Goal: Information Seeking & Learning: Learn about a topic

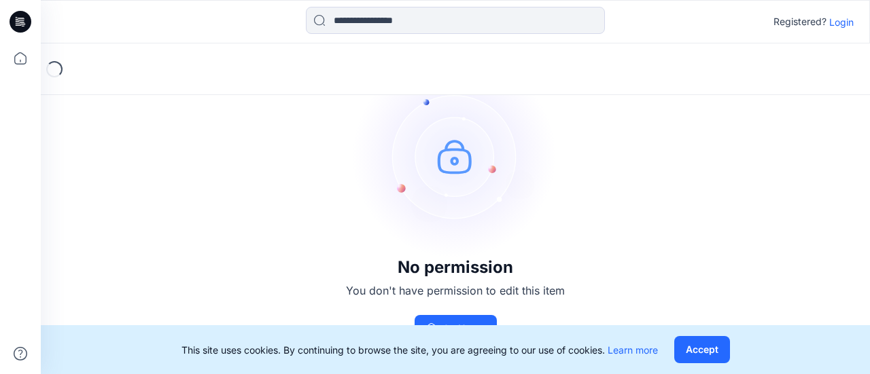
click at [845, 18] on p "Login" at bounding box center [841, 22] width 24 height 14
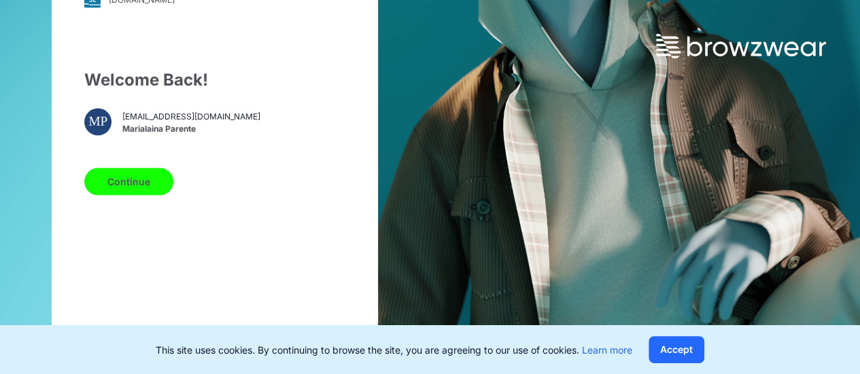
click at [145, 183] on button "Continue" at bounding box center [128, 181] width 89 height 27
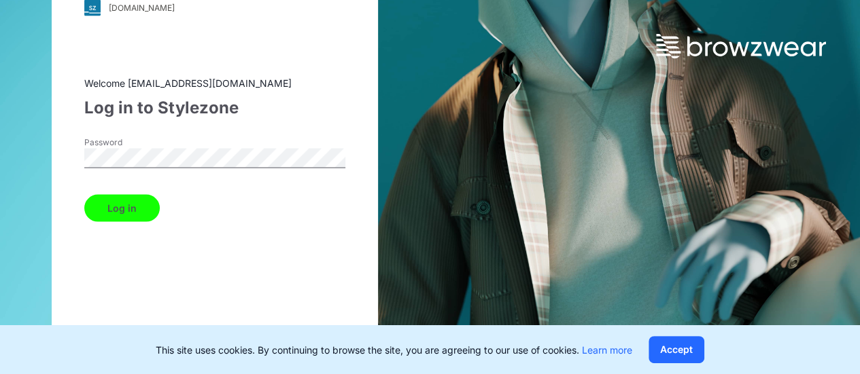
click at [84, 194] on button "Log in" at bounding box center [121, 207] width 75 height 27
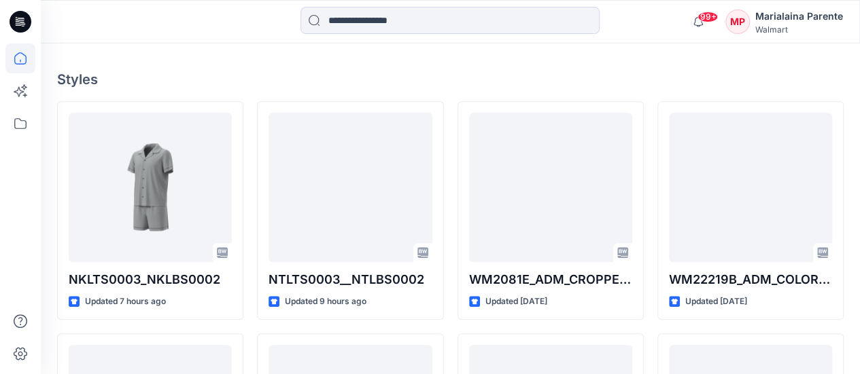
scroll to position [351, 0]
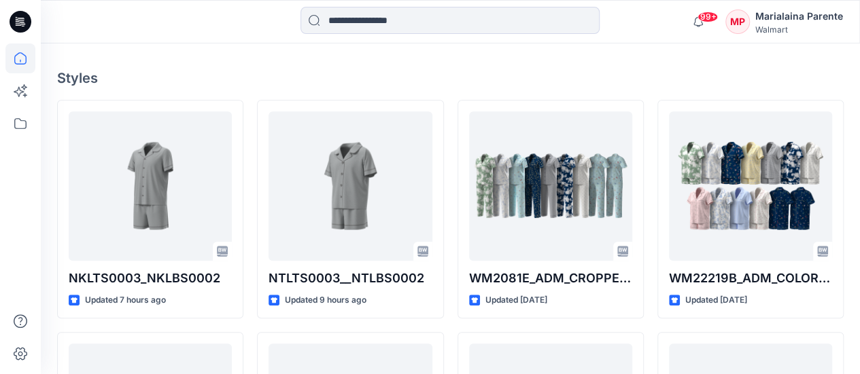
click at [113, 51] on div "Welcome back, [PERSON_NAME] New New Unleash Creativity, Speed Up Development Ex…" at bounding box center [450, 271] width 819 height 1157
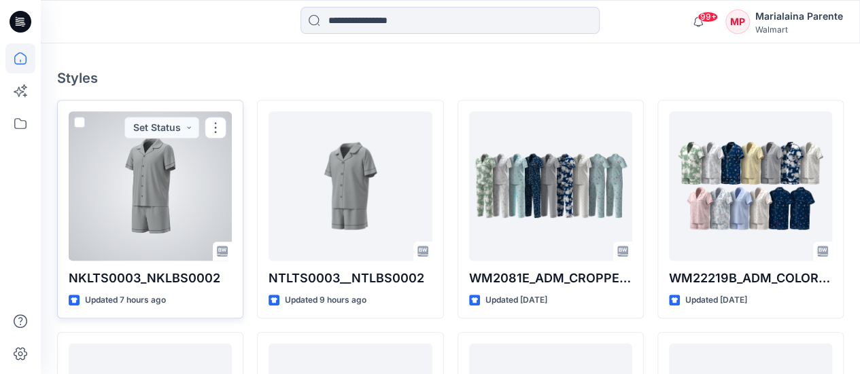
click at [162, 201] on div at bounding box center [150, 186] width 163 height 150
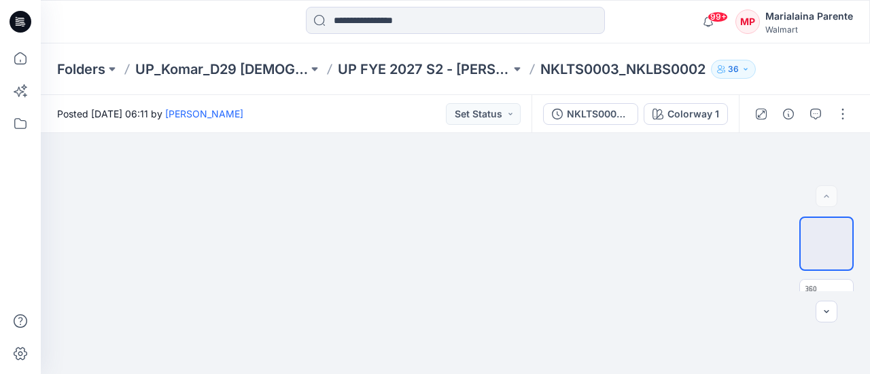
click at [798, 60] on div "Folders UP_Komar_D29 [DEMOGRAPHIC_DATA] Sleep UP FYE 2027 S2 - [PERSON_NAME] D2…" at bounding box center [455, 69] width 829 height 52
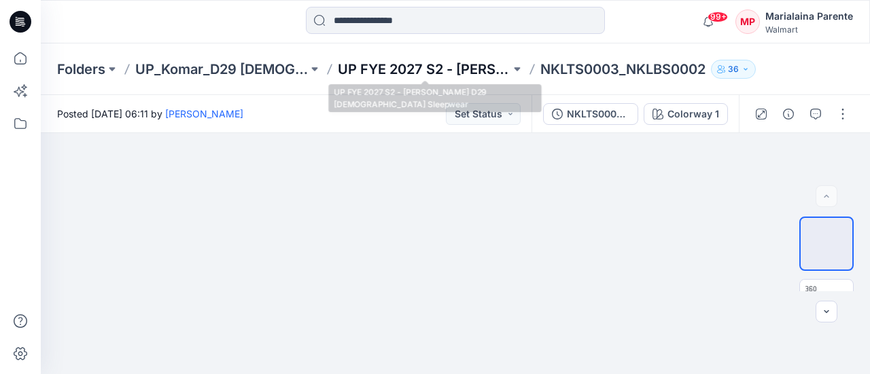
click at [445, 63] on p "UP FYE 2027 S2 - [PERSON_NAME] D29 [DEMOGRAPHIC_DATA] Sleepwear" at bounding box center [424, 69] width 173 height 19
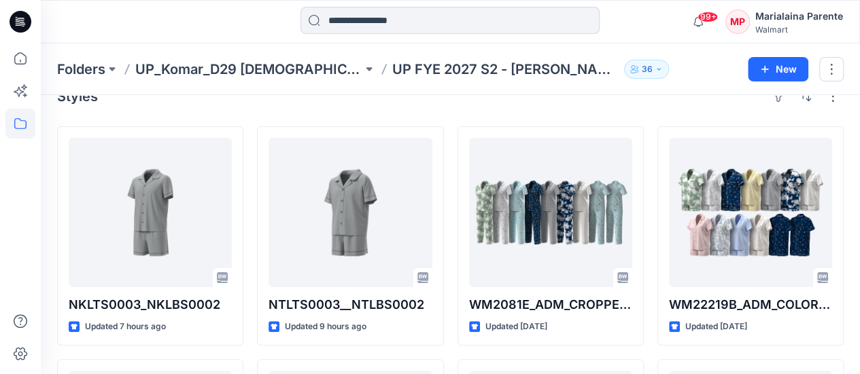
scroll to position [9, 0]
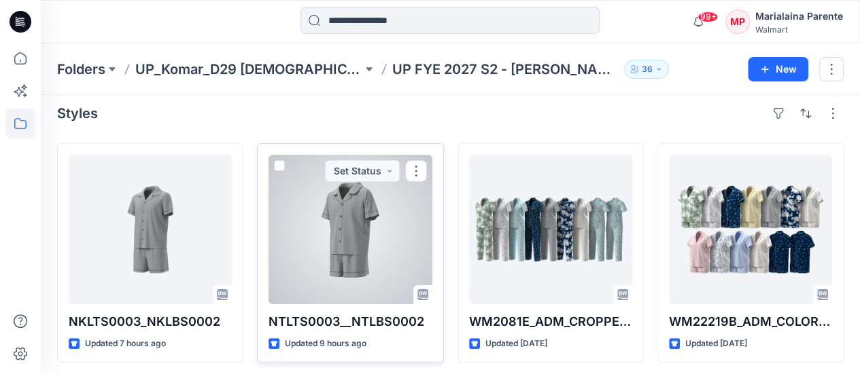
click at [382, 242] on div at bounding box center [349, 230] width 163 height 150
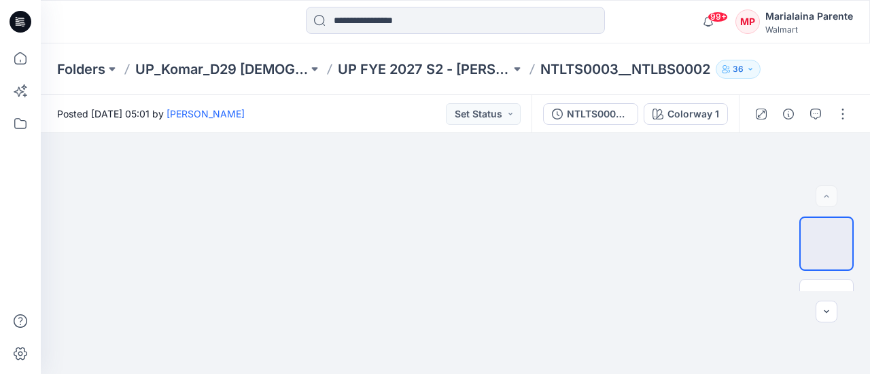
click at [541, 93] on div "Folders UP_Komar_D29 [DEMOGRAPHIC_DATA] Sleep UP FYE 2027 S2 - [PERSON_NAME] D2…" at bounding box center [455, 69] width 829 height 52
click at [830, 67] on div "Folders UP_Komar_D29 [DEMOGRAPHIC_DATA] Sleep UP FYE 2027 S2 - [PERSON_NAME] D2…" at bounding box center [455, 69] width 829 height 52
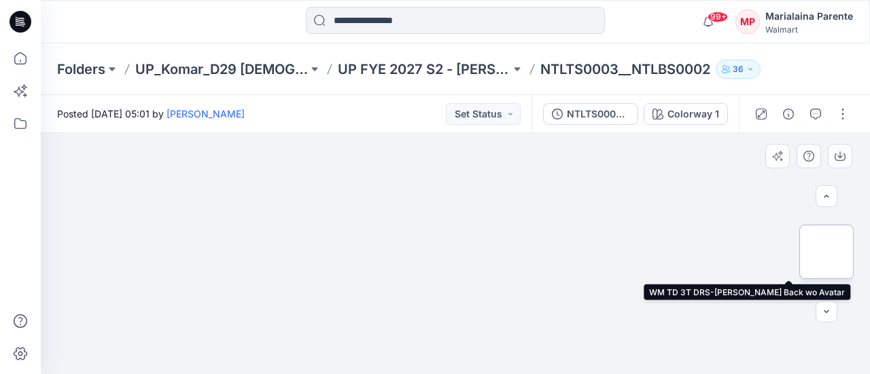
click at [826, 252] on img at bounding box center [826, 252] width 0 height 0
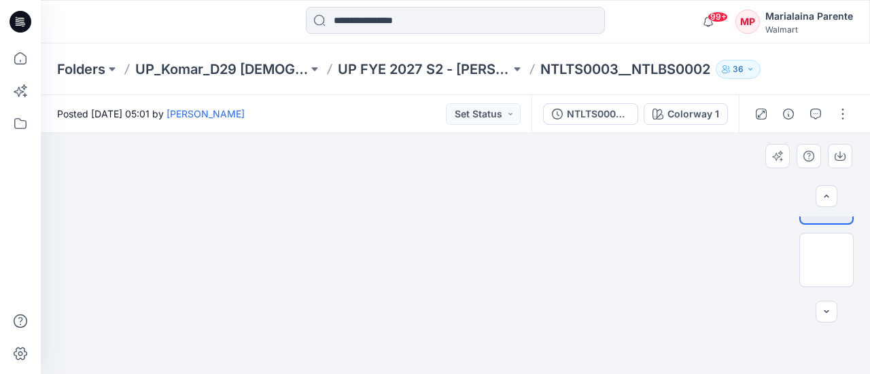
scroll to position [136, 0]
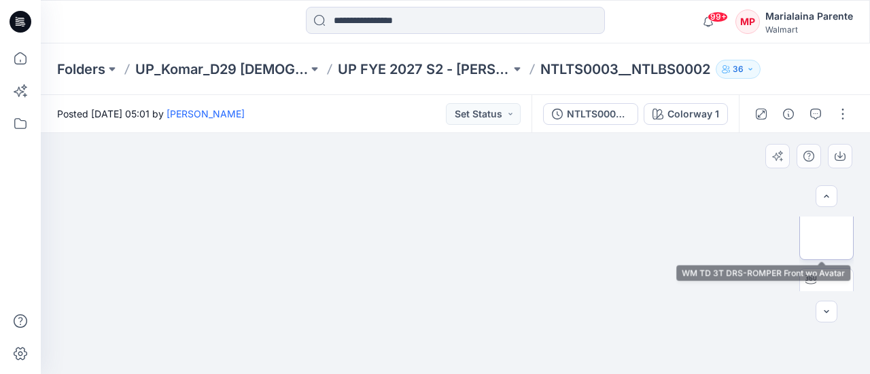
click at [826, 233] on img at bounding box center [826, 233] width 0 height 0
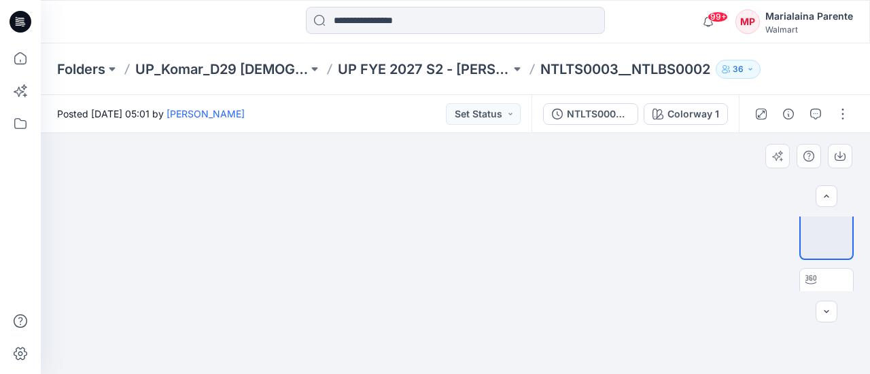
click at [854, 287] on div "BW RUL DXF RUL DXF" at bounding box center [826, 254] width 54 height 75
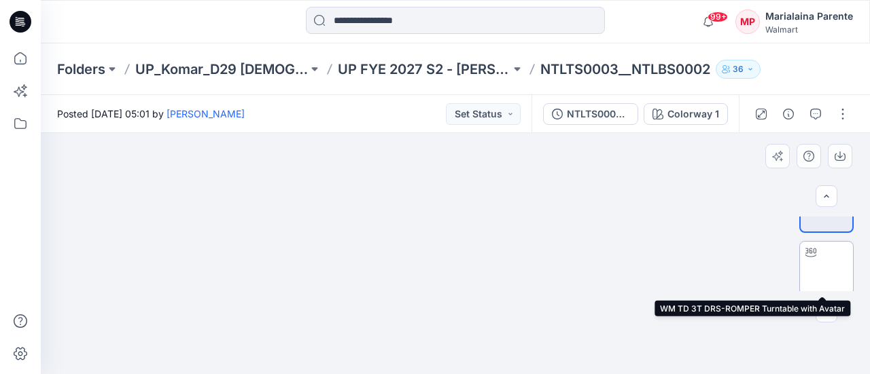
click at [826, 268] on img at bounding box center [826, 268] width 0 height 0
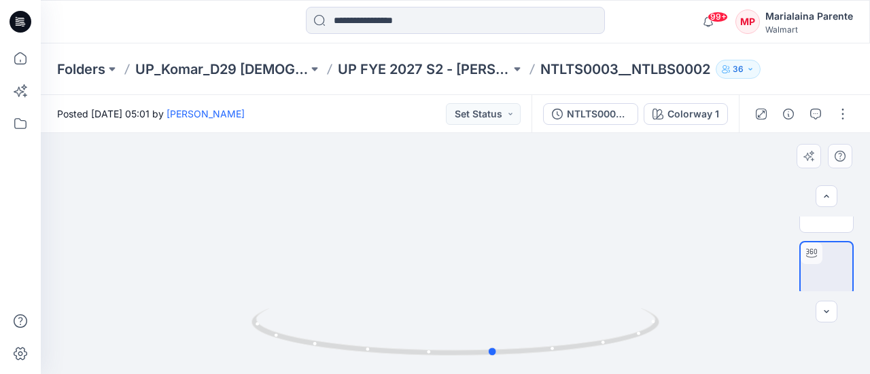
drag, startPoint x: 498, startPoint y: 357, endPoint x: 129, endPoint y: 251, distance: 383.9
click at [129, 251] on div at bounding box center [455, 253] width 829 height 241
click at [546, 243] on div at bounding box center [455, 253] width 829 height 241
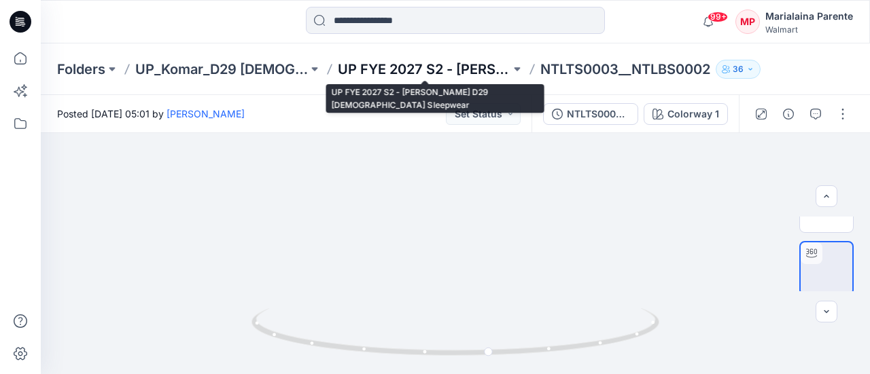
click at [482, 73] on p "UP FYE 2027 S2 - [PERSON_NAME] D29 [DEMOGRAPHIC_DATA] Sleepwear" at bounding box center [424, 69] width 173 height 19
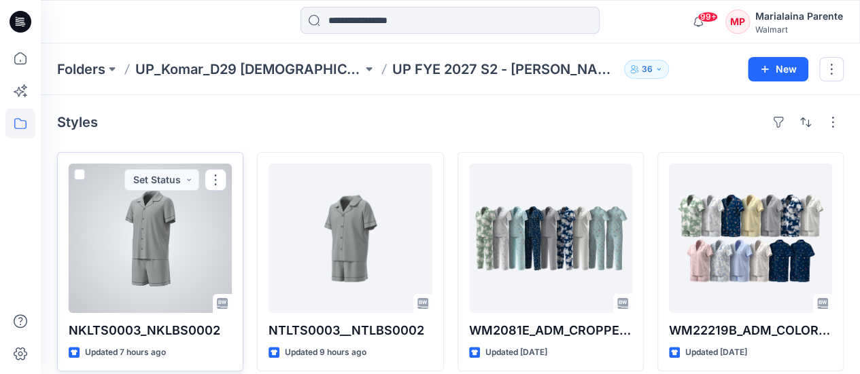
click at [95, 334] on p "NKLTS0003_NKLBS0002" at bounding box center [150, 330] width 163 height 19
click at [196, 232] on div at bounding box center [150, 239] width 163 height 150
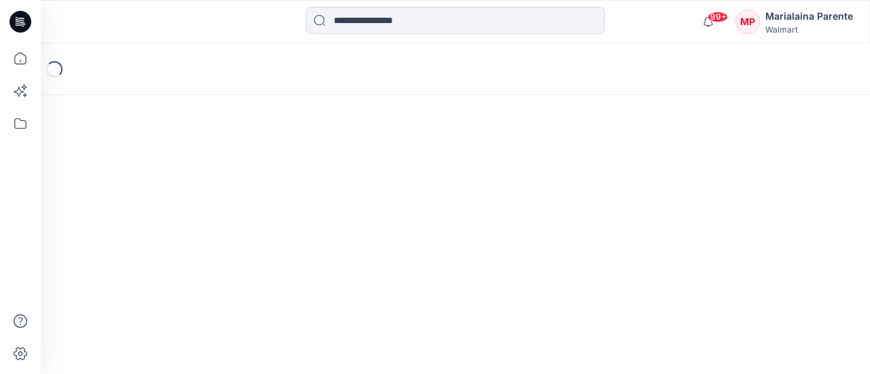
click at [196, 232] on div "Loading..." at bounding box center [455, 208] width 829 height 331
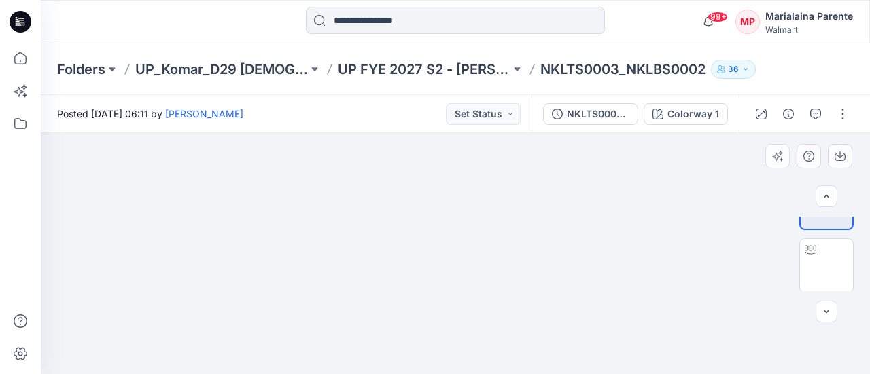
scroll to position [54, 0]
click at [826, 252] on img at bounding box center [826, 252] width 0 height 0
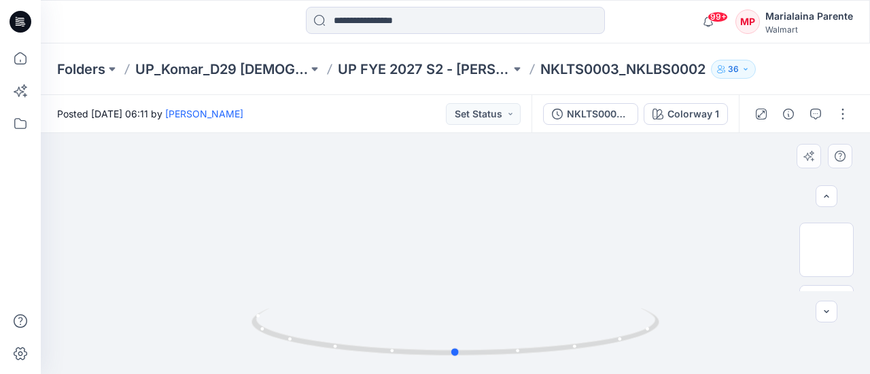
click at [855, 292] on div at bounding box center [455, 253] width 829 height 241
click at [855, 293] on div at bounding box center [455, 253] width 829 height 241
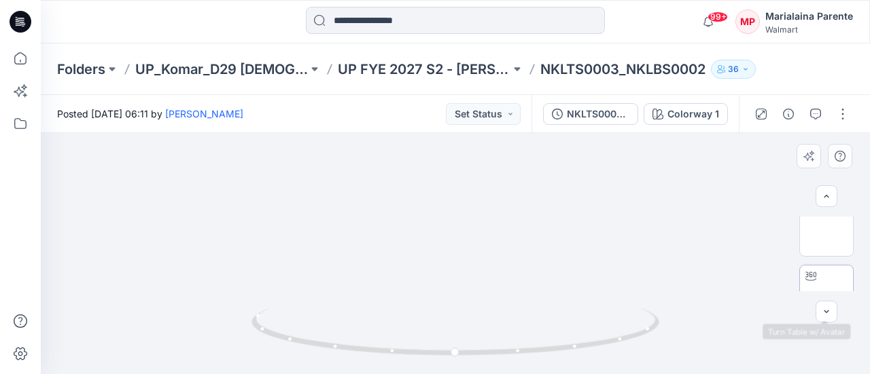
click at [826, 292] on img at bounding box center [826, 292] width 0 height 0
drag, startPoint x: 582, startPoint y: 273, endPoint x: 504, endPoint y: 254, distance: 80.4
click at [504, 254] on div at bounding box center [455, 253] width 829 height 241
drag, startPoint x: 504, startPoint y: 254, endPoint x: 208, endPoint y: 160, distance: 310.1
click at [208, 160] on div at bounding box center [455, 253] width 829 height 241
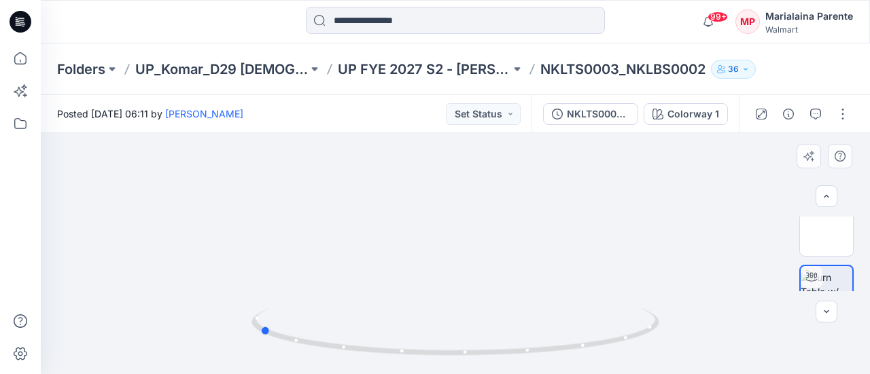
drag, startPoint x: 492, startPoint y: 270, endPoint x: 262, endPoint y: 243, distance: 232.0
click at [262, 243] on div at bounding box center [455, 253] width 829 height 241
click at [857, 294] on div at bounding box center [455, 253] width 829 height 241
click at [856, 294] on div at bounding box center [455, 253] width 829 height 241
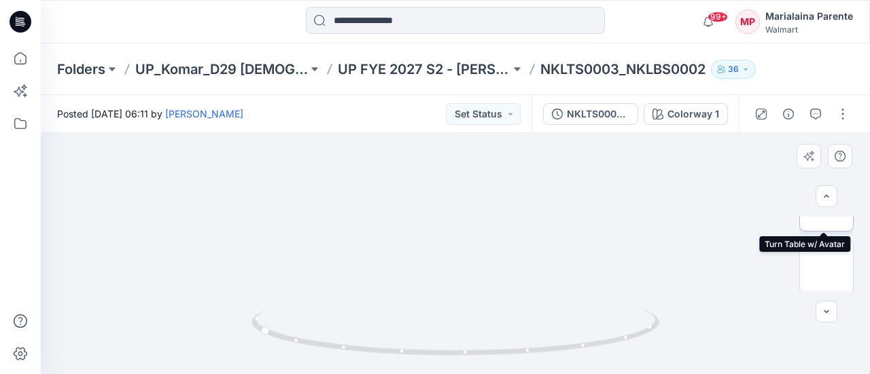
click at [826, 205] on img at bounding box center [826, 205] width 0 height 0
drag, startPoint x: 461, startPoint y: 285, endPoint x: 470, endPoint y: 186, distance: 100.3
drag, startPoint x: 495, startPoint y: 357, endPoint x: 122, endPoint y: 289, distance: 379.9
click at [122, 289] on div at bounding box center [455, 253] width 829 height 241
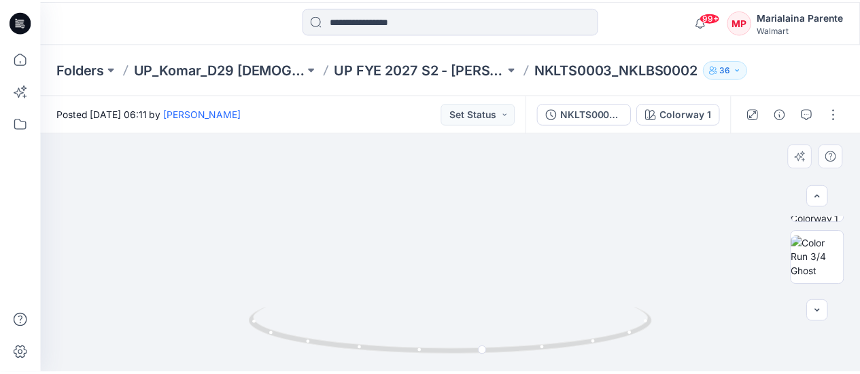
scroll to position [381, 0]
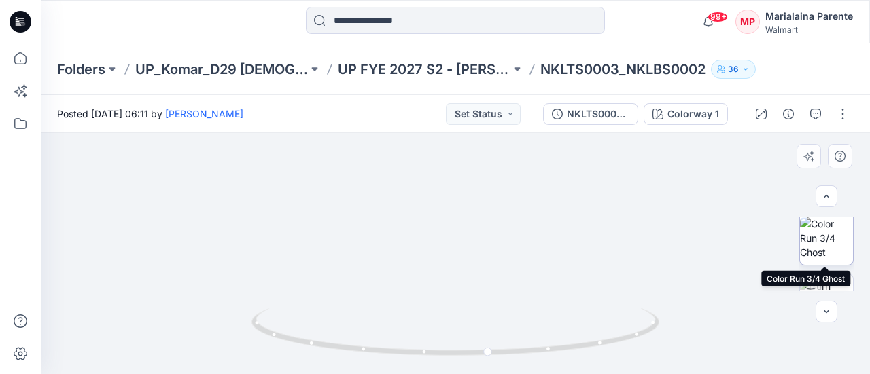
click at [837, 246] on img at bounding box center [826, 238] width 53 height 43
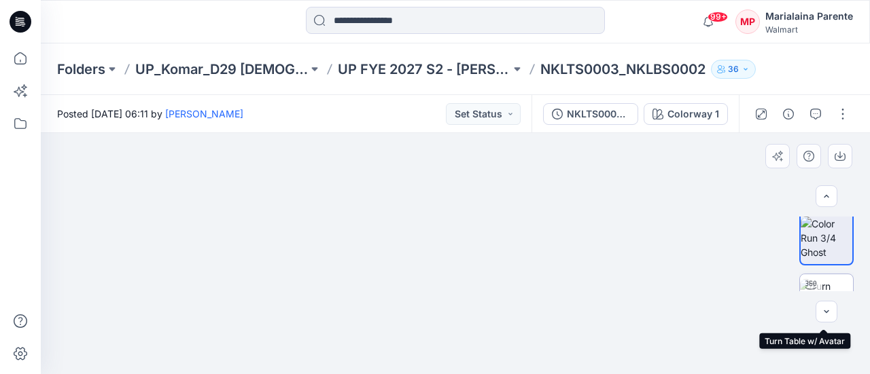
click at [839, 283] on img at bounding box center [826, 300] width 53 height 43
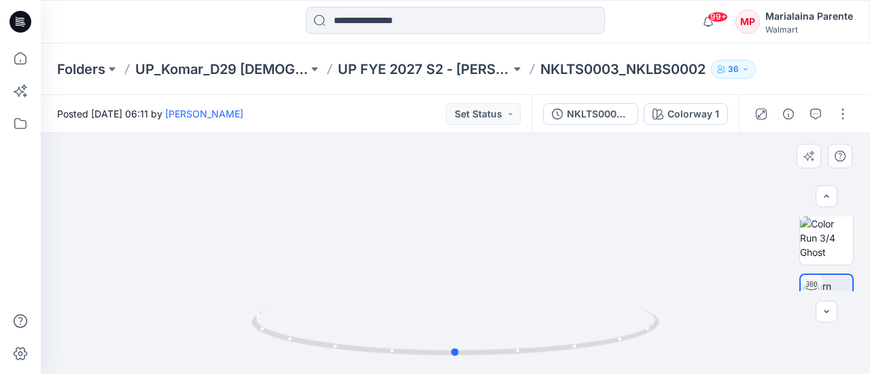
click at [473, 275] on div at bounding box center [455, 253] width 829 height 241
click at [561, 266] on div at bounding box center [455, 253] width 829 height 241
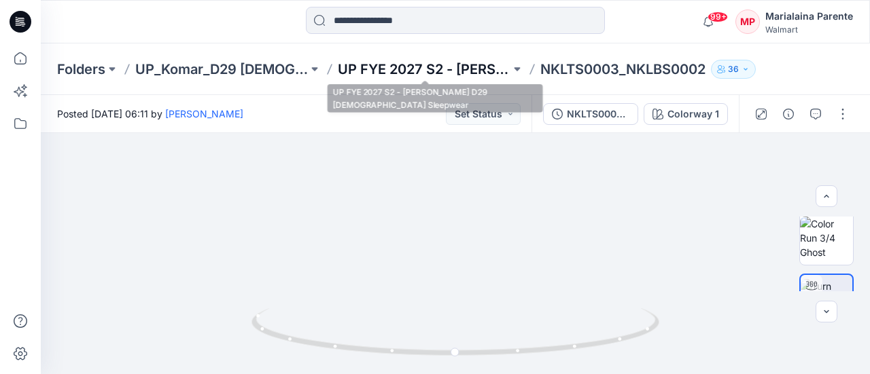
click at [433, 70] on p "UP FYE 2027 S2 - [PERSON_NAME] D29 [DEMOGRAPHIC_DATA] Sleepwear" at bounding box center [424, 69] width 173 height 19
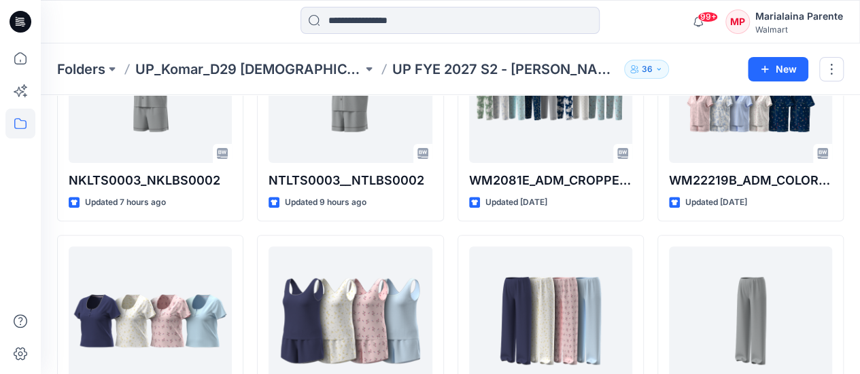
scroll to position [163, 0]
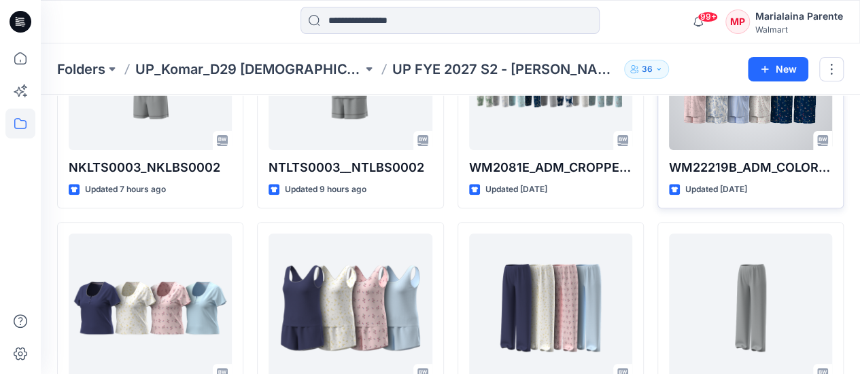
click at [737, 112] on div at bounding box center [750, 76] width 163 height 150
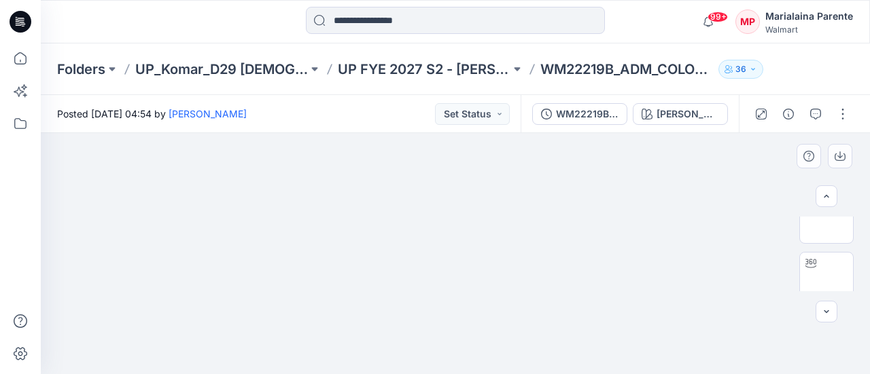
scroll to position [54, 0]
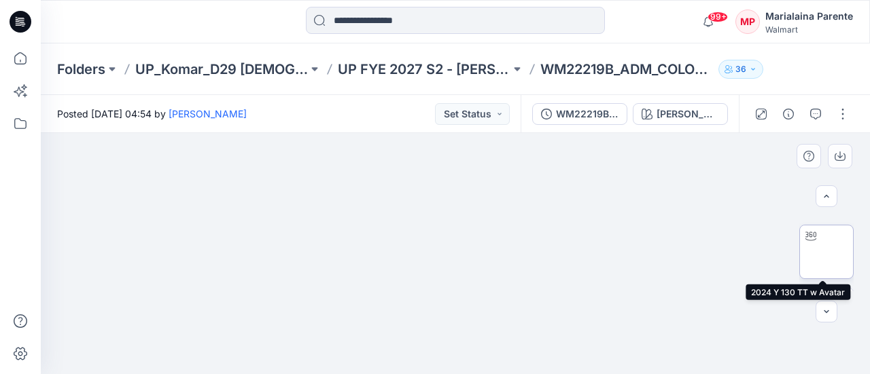
click at [826, 252] on img at bounding box center [826, 252] width 0 height 0
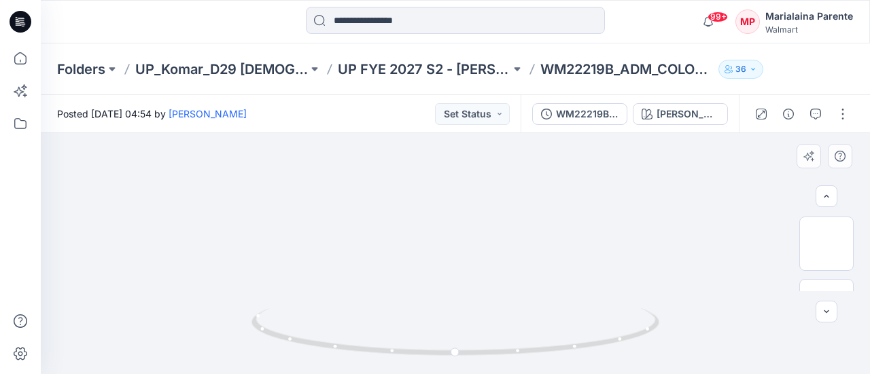
scroll to position [652, 0]
drag, startPoint x: 500, startPoint y: 295, endPoint x: 499, endPoint y: 215, distance: 79.5
click at [518, 355] on icon at bounding box center [456, 334] width 411 height 51
drag, startPoint x: 561, startPoint y: 355, endPoint x: 172, endPoint y: 391, distance: 391.1
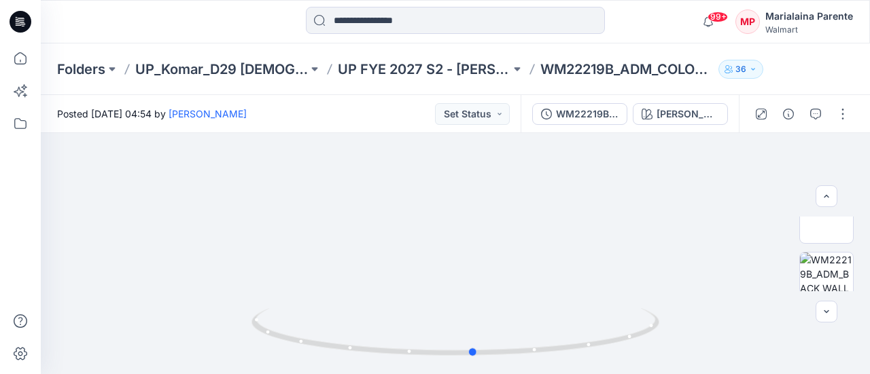
click at [172, 374] on html "99+ Notifications [PERSON_NAME] shared NKLTS0003_NKLBS0002 in UP FYE 2027 S2 - …" at bounding box center [435, 187] width 870 height 374
